Goal: Task Accomplishment & Management: Use online tool/utility

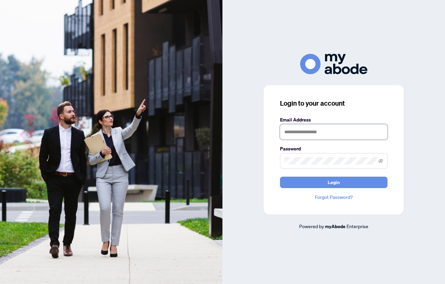
type input "**********"
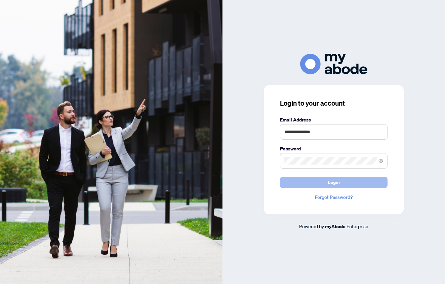
click at [355, 185] on button "Login" at bounding box center [333, 181] width 107 height 11
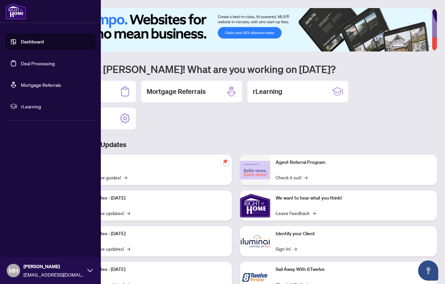
click at [34, 65] on link "Deal Processing" at bounding box center [38, 63] width 34 height 6
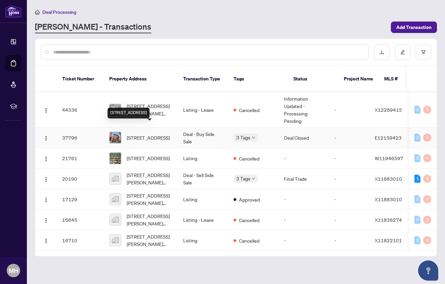
click at [146, 136] on span "[STREET_ADDRESS]" at bounding box center [148, 137] width 43 height 7
